Goal: Task Accomplishment & Management: Manage account settings

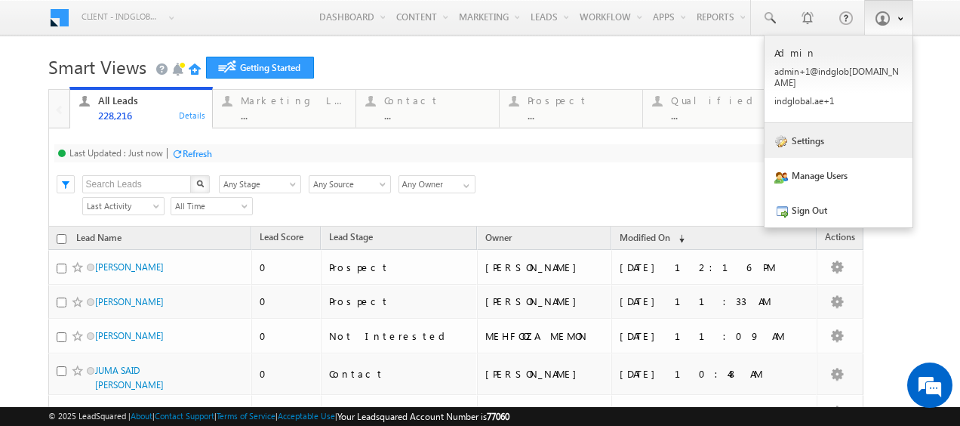
click at [834, 130] on link "Settings" at bounding box center [838, 140] width 148 height 35
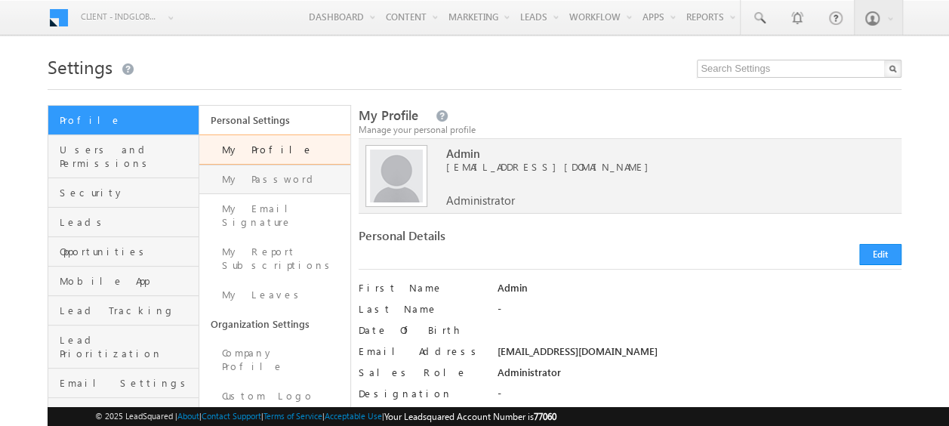
click at [260, 175] on link "My Password" at bounding box center [274, 179] width 151 height 29
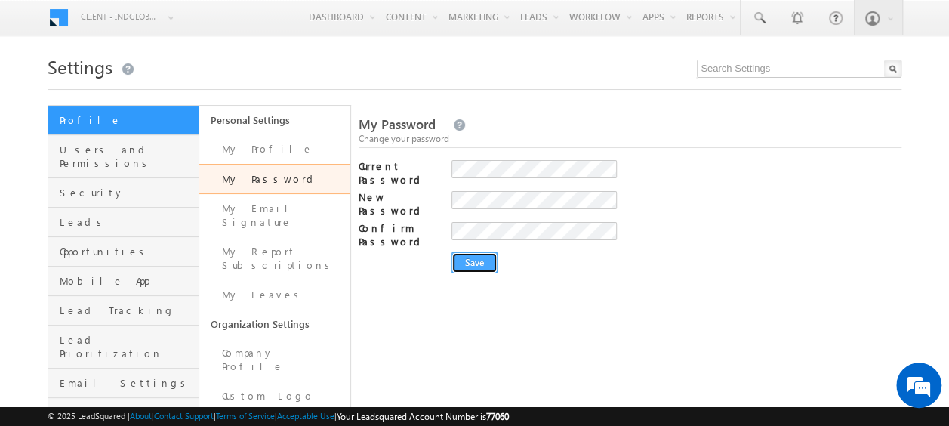
click at [477, 252] on input "Save" at bounding box center [474, 262] width 46 height 21
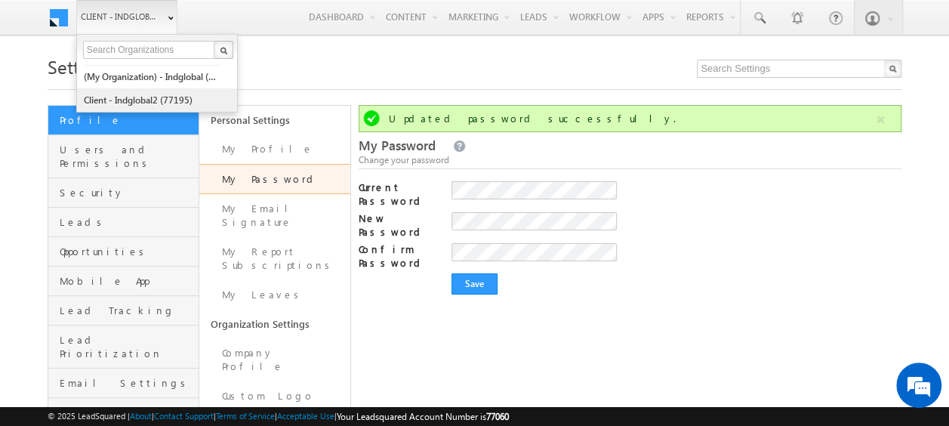
click at [143, 100] on link "Client - indglobal2 (77195)" at bounding box center [152, 99] width 138 height 23
